Goal: Find contact information: Find contact information

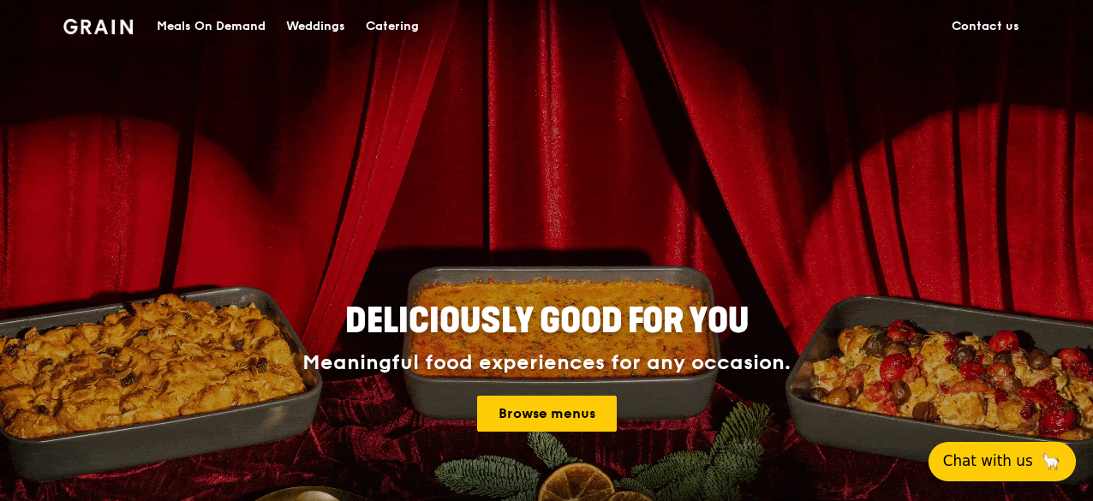
click at [1013, 463] on span "Chat with us" at bounding box center [988, 461] width 90 height 21
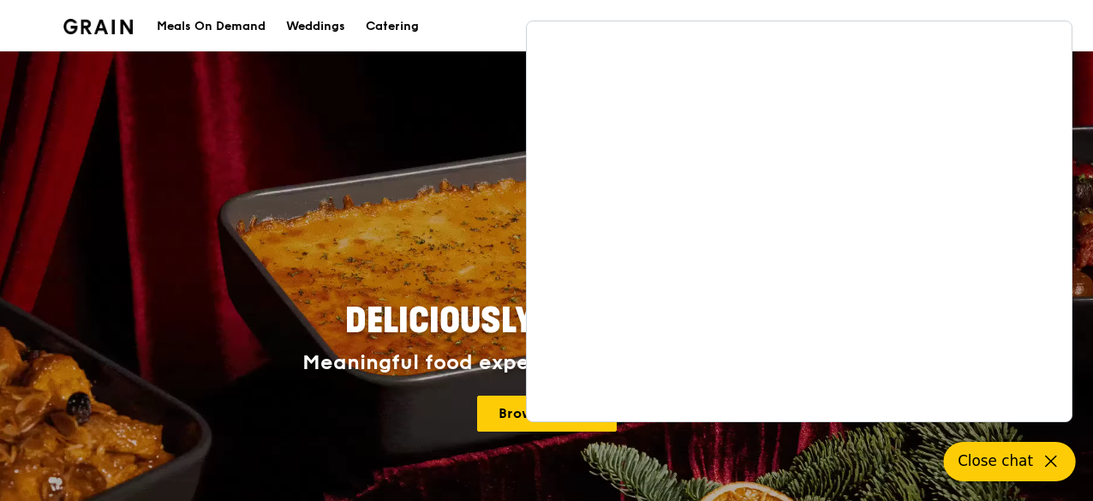
scroll to position [343, 0]
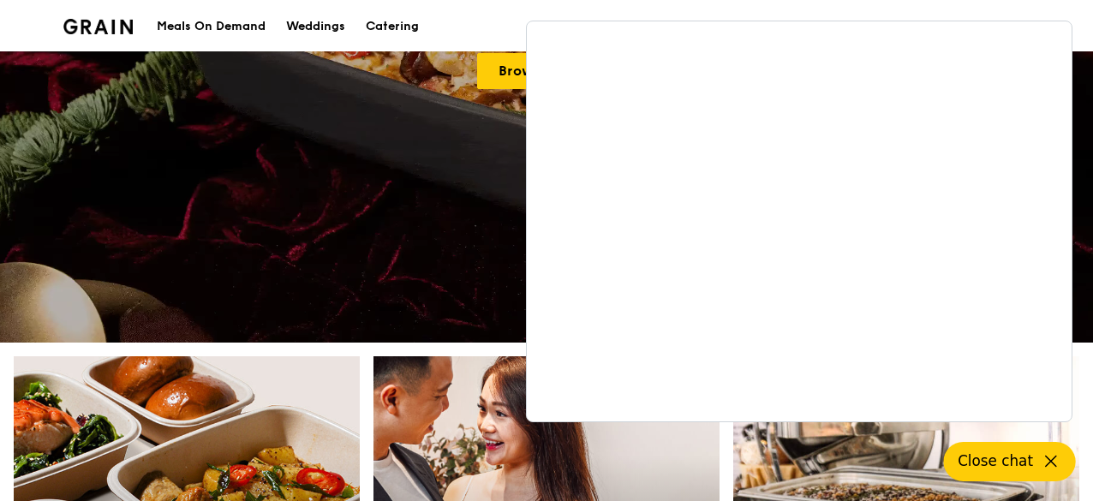
click at [501, 27] on div "Meals On Demand Weddings Catering Contact us" at bounding box center [546, 26] width 966 height 52
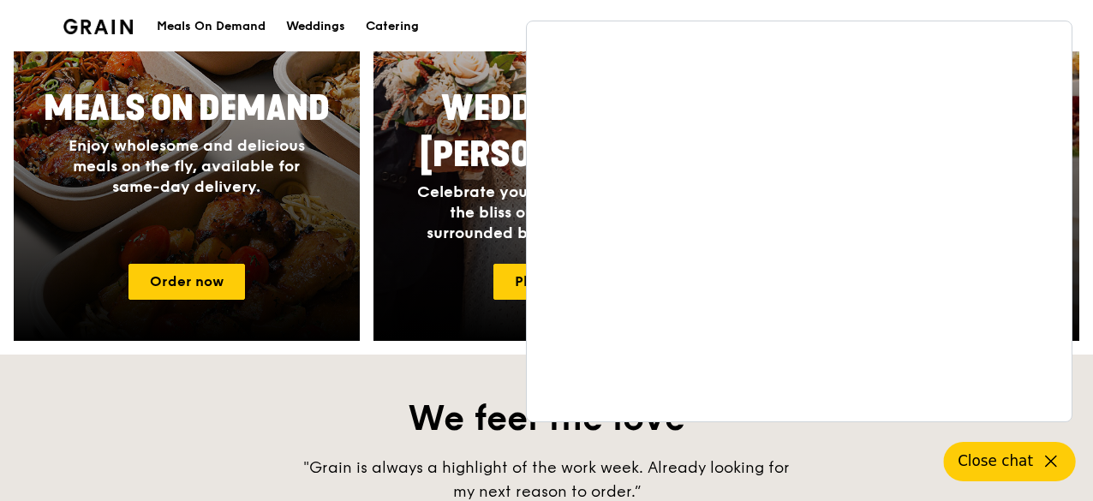
scroll to position [1371, 0]
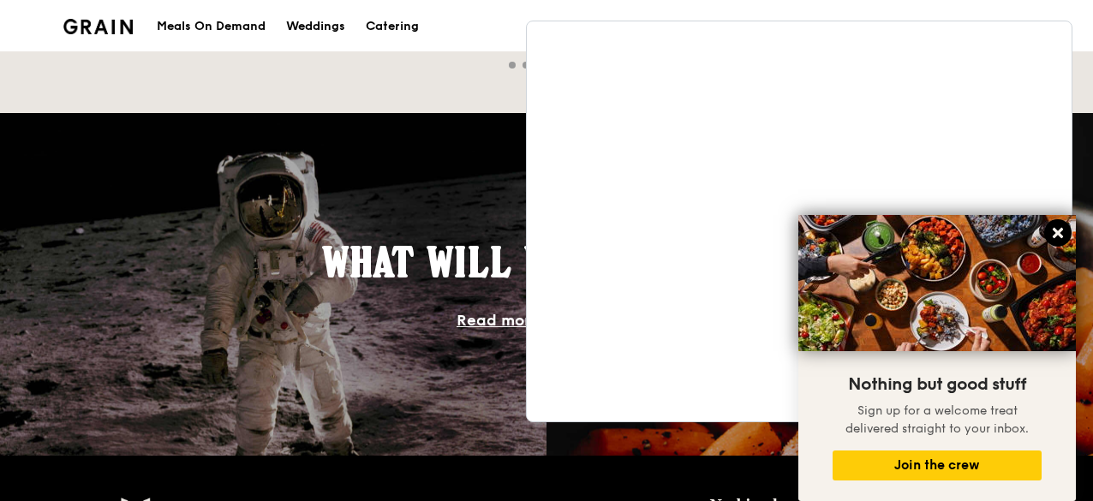
click at [1059, 232] on icon at bounding box center [1058, 233] width 10 height 10
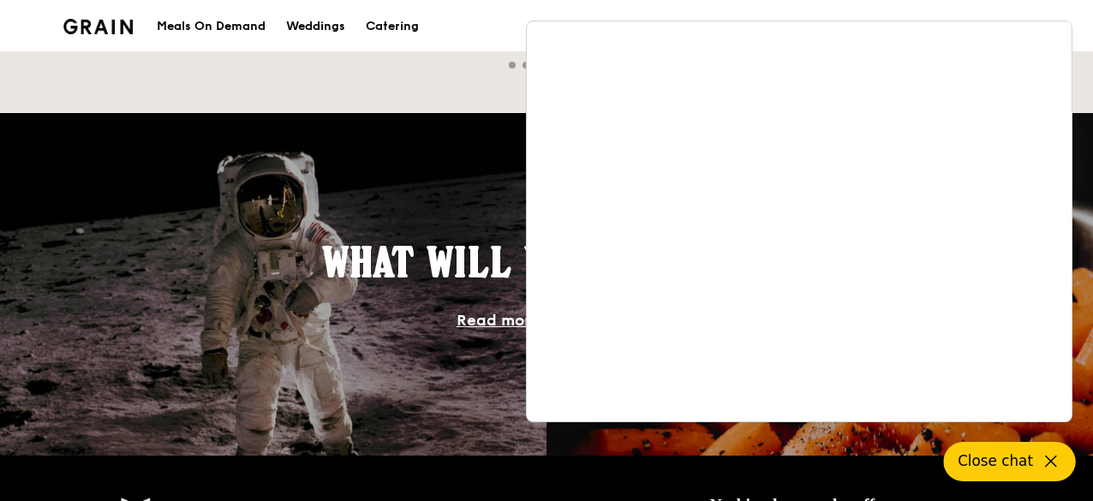
click at [504, 25] on div "Meals On Demand Weddings Catering Contact us" at bounding box center [546, 26] width 966 height 52
click at [407, 25] on div "Catering" at bounding box center [392, 26] width 53 height 51
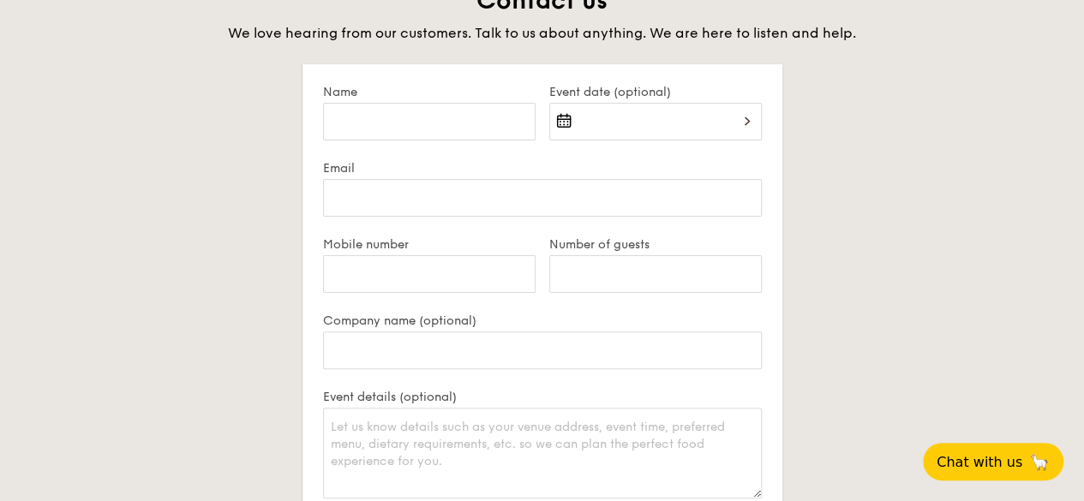
scroll to position [3941, 0]
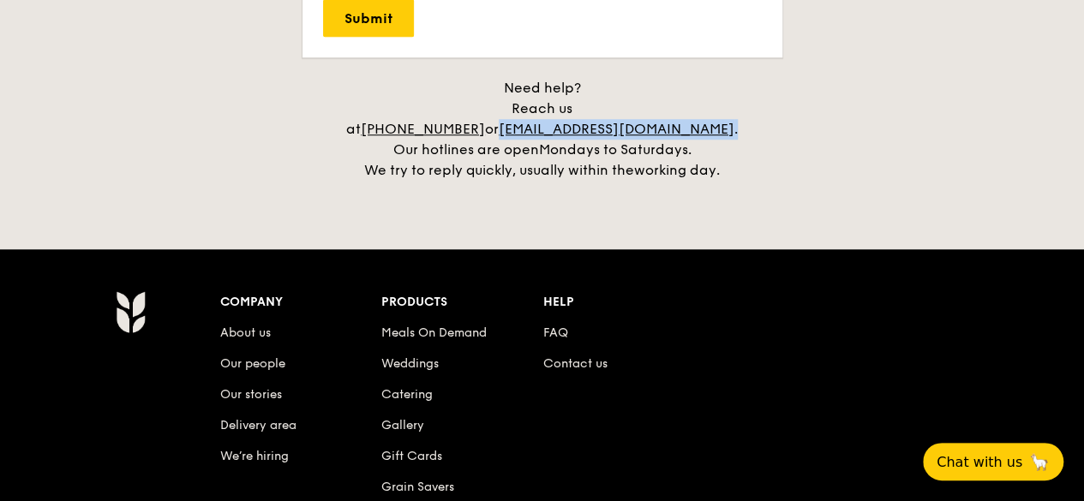
drag, startPoint x: 744, startPoint y: 110, endPoint x: 557, endPoint y: 115, distance: 186.8
click at [557, 115] on div "Need help? Reach us at [PHONE_NUMBER] or [EMAIL_ADDRESS][DOMAIN_NAME] . Our hot…" at bounding box center [542, 129] width 428 height 103
copy div "[EMAIL_ADDRESS][DOMAIN_NAME] ."
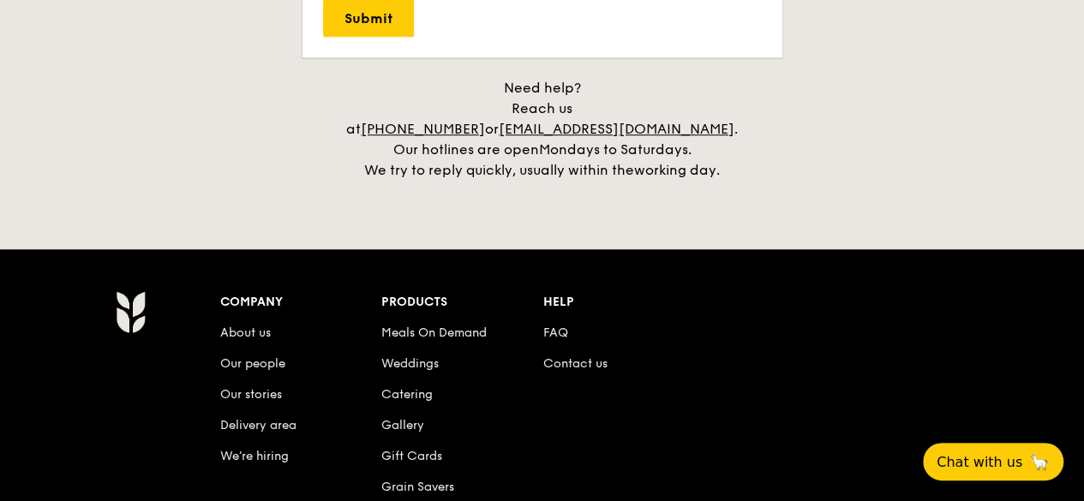
click at [138, 126] on h4 "Need help? Reach us at [PHONE_NUMBER] or [EMAIL_ADDRESS][DOMAIN_NAME] . Our hot…" at bounding box center [542, 129] width 959 height 103
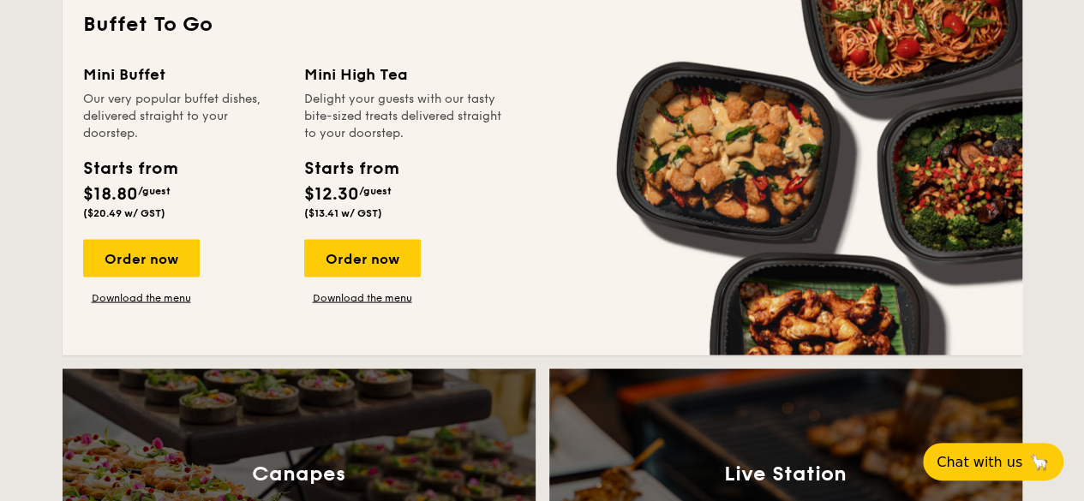
scroll to position [1028, 0]
